Goal: Task Accomplishment & Management: Use online tool/utility

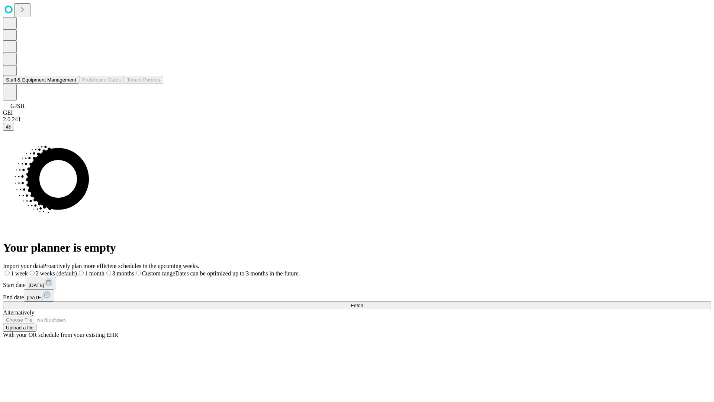
click at [71, 84] on button "Staff & Equipment Management" at bounding box center [41, 80] width 76 height 8
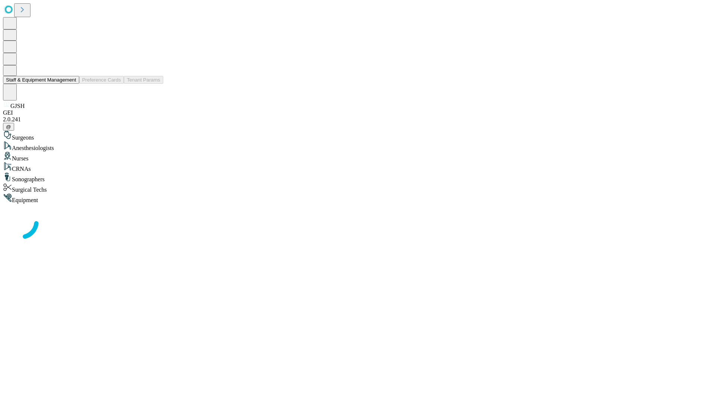
click at [71, 84] on button "Staff & Equipment Management" at bounding box center [41, 80] width 76 height 8
